Goal: Task Accomplishment & Management: Use online tool/utility

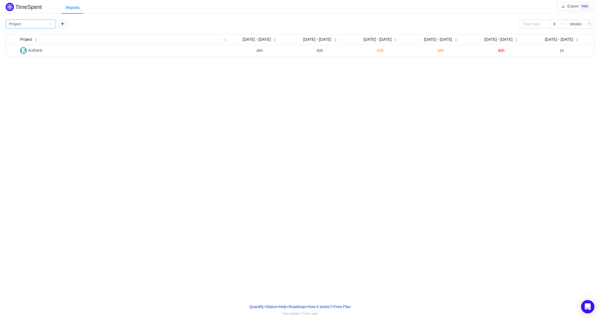
click at [51, 25] on icon "icon: down" at bounding box center [50, 23] width 3 height 3
click at [20, 63] on li "Epic" at bounding box center [31, 61] width 50 height 9
click at [64, 24] on button "button" at bounding box center [62, 24] width 9 height 9
click at [51, 23] on icon "icon: down" at bounding box center [50, 23] width 3 height 3
click at [37, 33] on li "Project" at bounding box center [31, 34] width 50 height 9
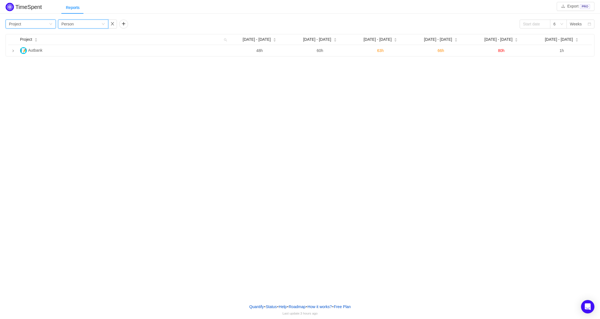
click at [103, 25] on icon "icon: down" at bounding box center [103, 23] width 3 height 3
click at [84, 45] on li "Team" at bounding box center [83, 43] width 50 height 9
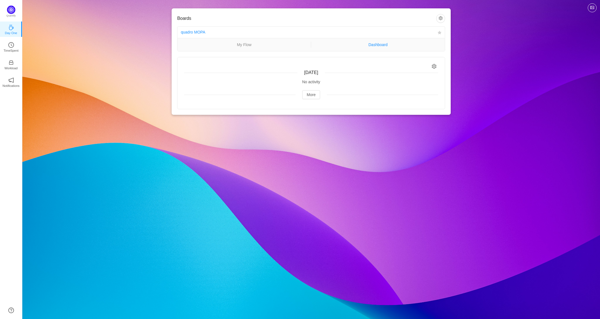
click at [378, 45] on link "Dashboard" at bounding box center [378, 45] width 134 height 6
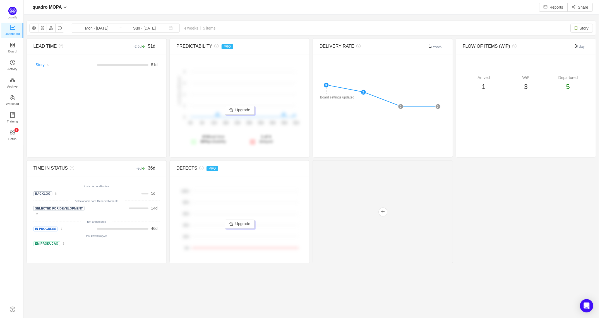
scroll to position [308, 562]
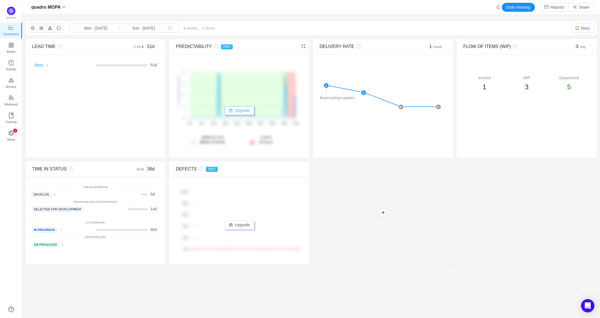
click at [234, 111] on button "Upgrade" at bounding box center [239, 110] width 30 height 9
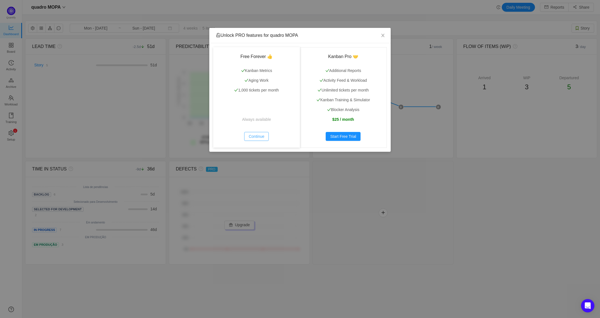
click at [256, 137] on button "Continue" at bounding box center [256, 136] width 25 height 9
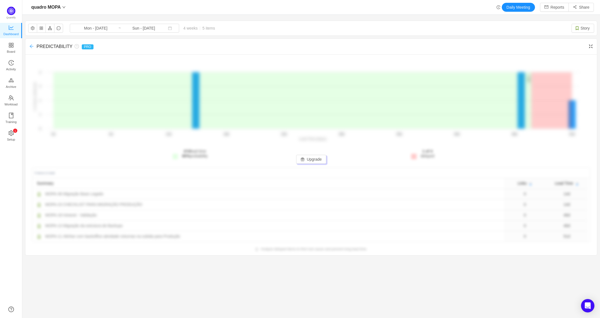
click at [32, 47] on icon "icon: arrow-left" at bounding box center [32, 47] width 4 height 4
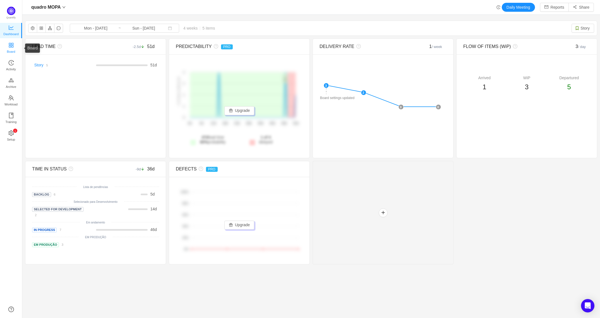
click at [10, 49] on span "Board" at bounding box center [11, 51] width 8 height 11
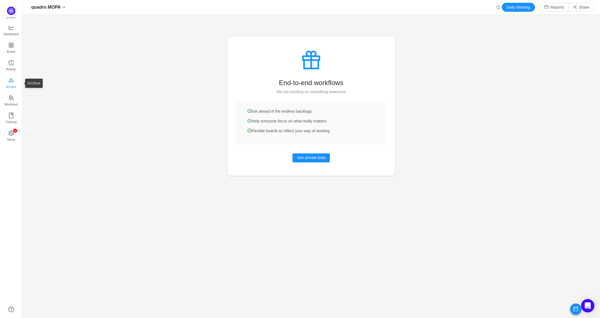
click at [12, 86] on span "Archive" at bounding box center [11, 86] width 10 height 11
click at [10, 100] on span "Workload" at bounding box center [10, 104] width 13 height 11
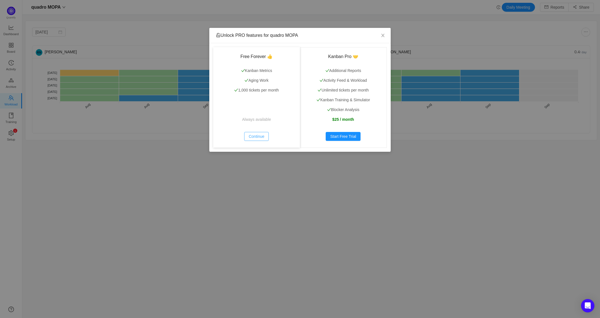
click at [257, 138] on button "Continue" at bounding box center [256, 136] width 25 height 9
click at [383, 35] on icon "icon: close" at bounding box center [383, 35] width 4 height 4
click at [253, 137] on button "Continue" at bounding box center [256, 136] width 25 height 9
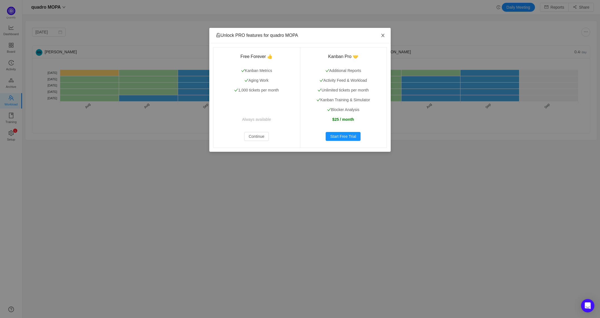
click at [382, 36] on icon "icon: close" at bounding box center [382, 35] width 3 height 3
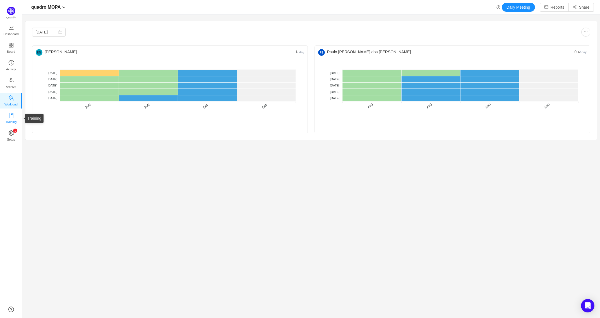
click at [10, 116] on span "Training" at bounding box center [10, 121] width 11 height 11
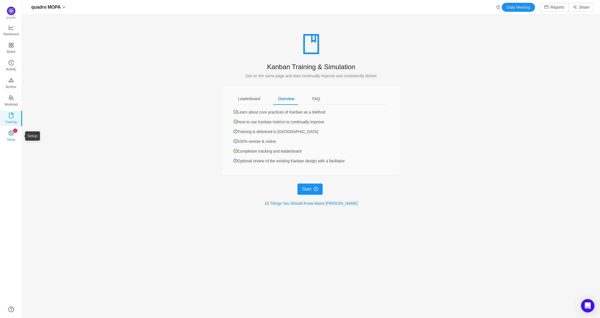
click at [11, 133] on icon "icon: setting" at bounding box center [11, 133] width 6 height 6
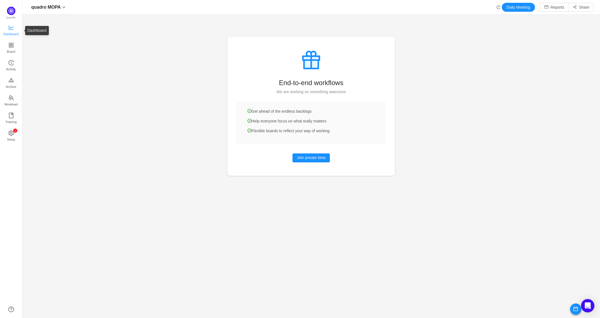
click at [13, 30] on span "Dashboard" at bounding box center [10, 33] width 15 height 11
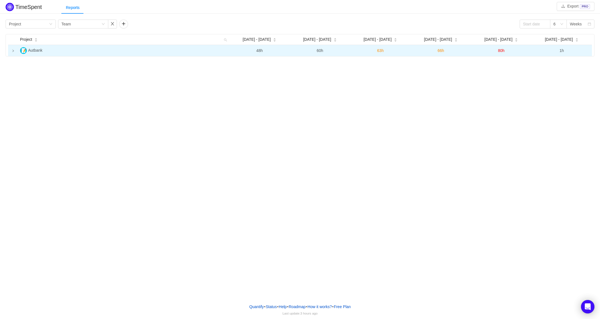
click at [13, 51] on icon "icon: right" at bounding box center [13, 50] width 3 height 3
click at [113, 24] on button "button" at bounding box center [112, 24] width 9 height 9
click at [66, 26] on button "button" at bounding box center [62, 24] width 9 height 9
click at [122, 24] on button "button" at bounding box center [123, 24] width 9 height 9
click at [164, 24] on icon "icon: down" at bounding box center [164, 24] width 3 height 2
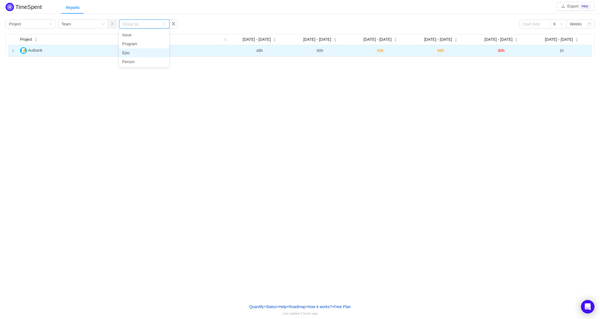
click at [126, 54] on li "Epic" at bounding box center [144, 52] width 50 height 9
click at [12, 50] on icon "icon: right" at bounding box center [13, 50] width 3 height 3
click at [175, 23] on button "button" at bounding box center [173, 24] width 9 height 9
click at [112, 24] on button "button" at bounding box center [112, 24] width 9 height 9
click at [40, 50] on span "Autbank" at bounding box center [35, 50] width 14 height 4
